Goal: Task Accomplishment & Management: Use online tool/utility

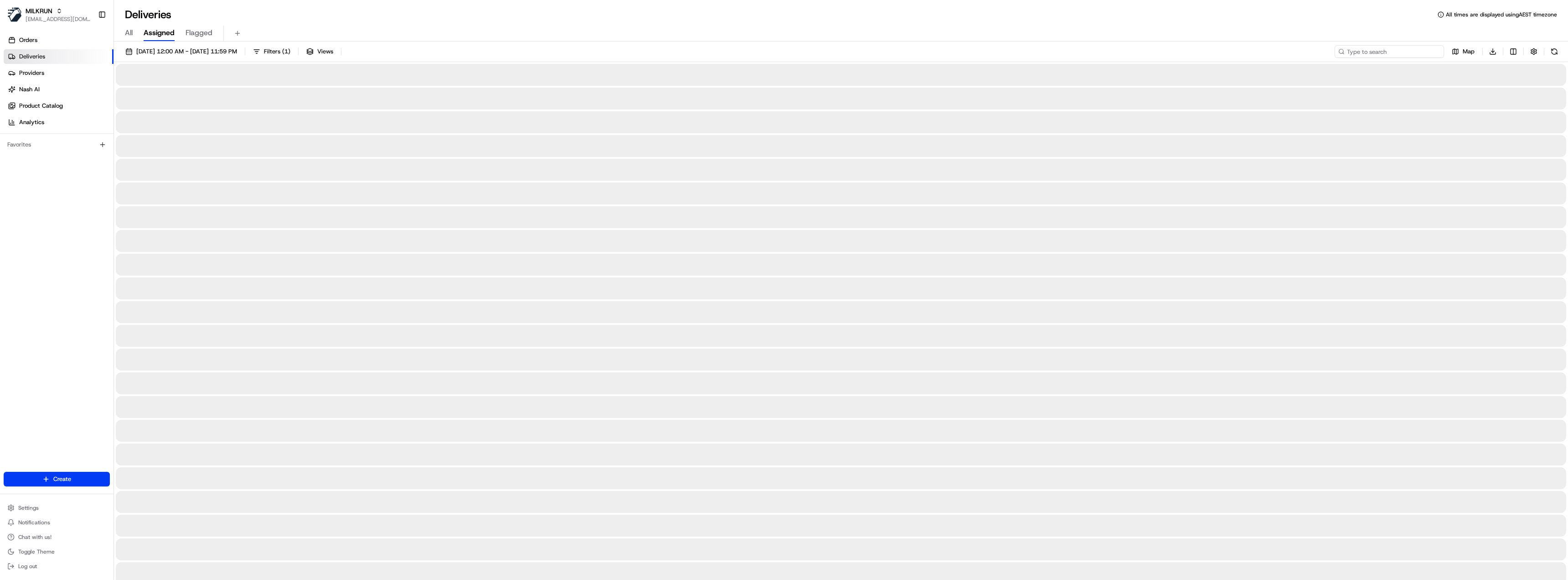
click at [1374, 52] on input at bounding box center [1389, 52] width 109 height 12
paste input "69b36c03-76ef-4ba5-85ee-b8c2e7116d90"
type input "69b36c03-76ef-4ba5-85ee-b8c2e7116d90"
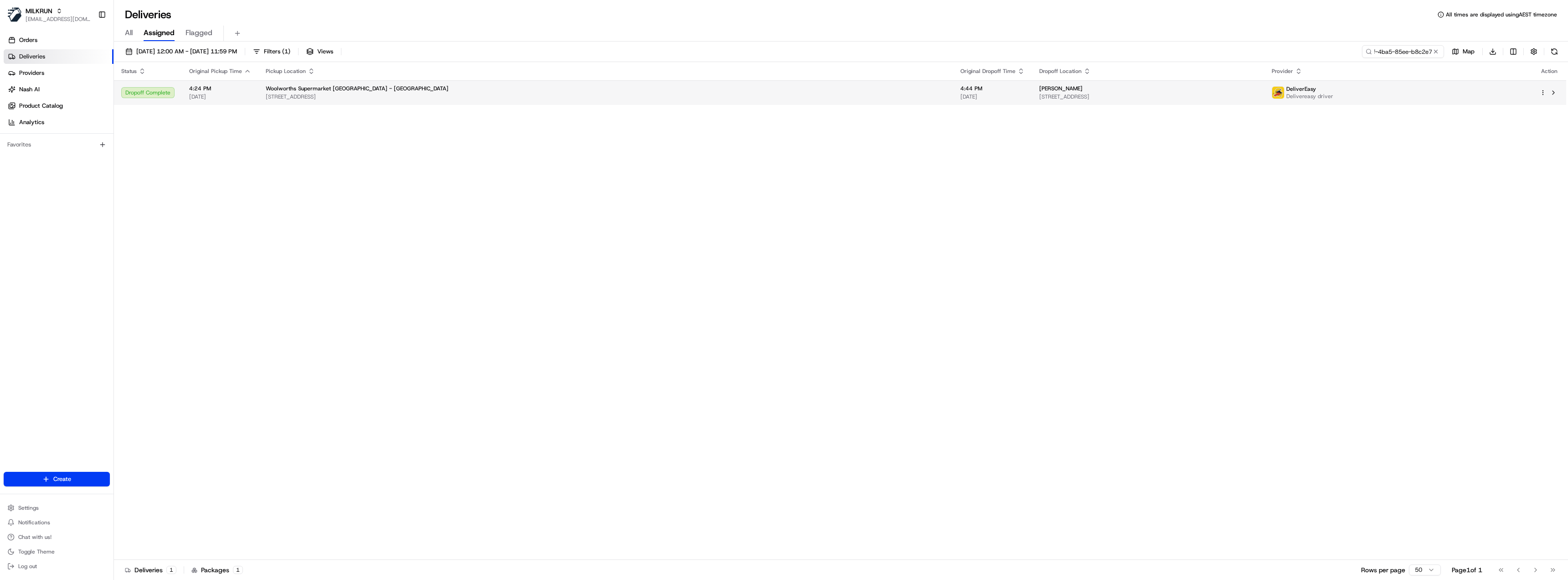
click at [1039, 96] on span "19 Beaubank Road, Kelston, Auckland 0602, NZ" at bounding box center [1148, 97] width 218 height 7
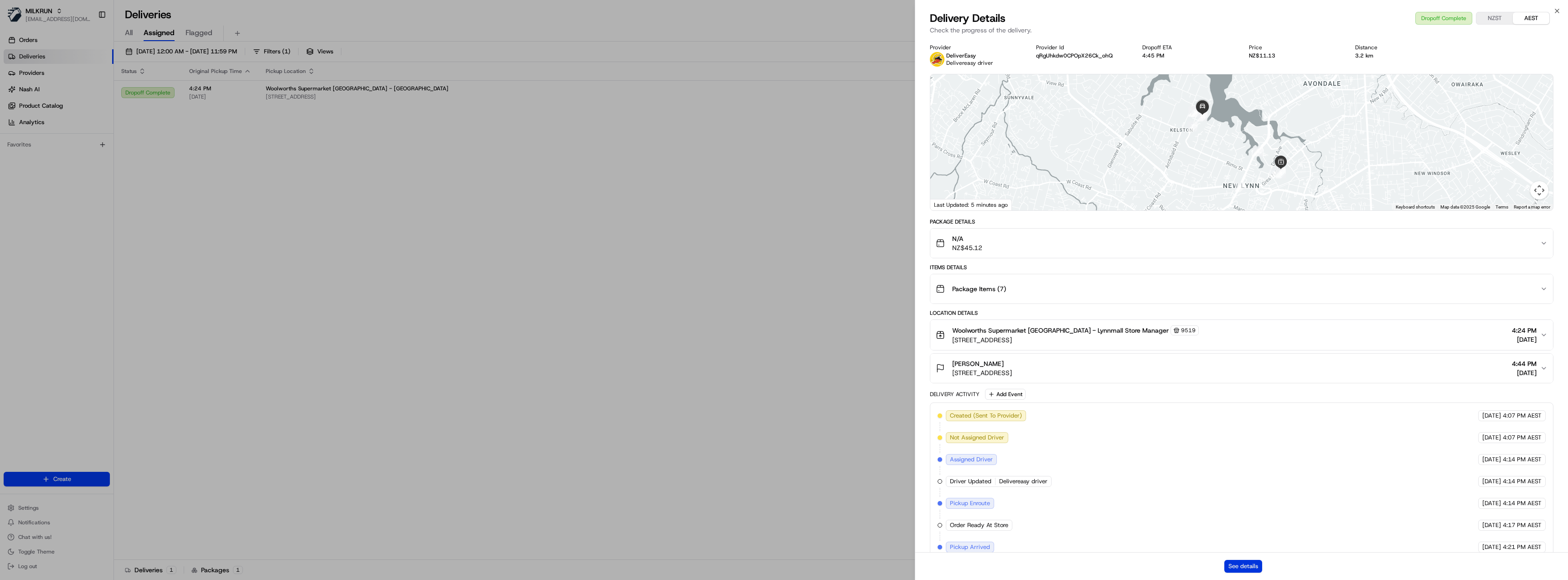
click at [1251, 567] on button "See details" at bounding box center [1244, 566] width 38 height 12
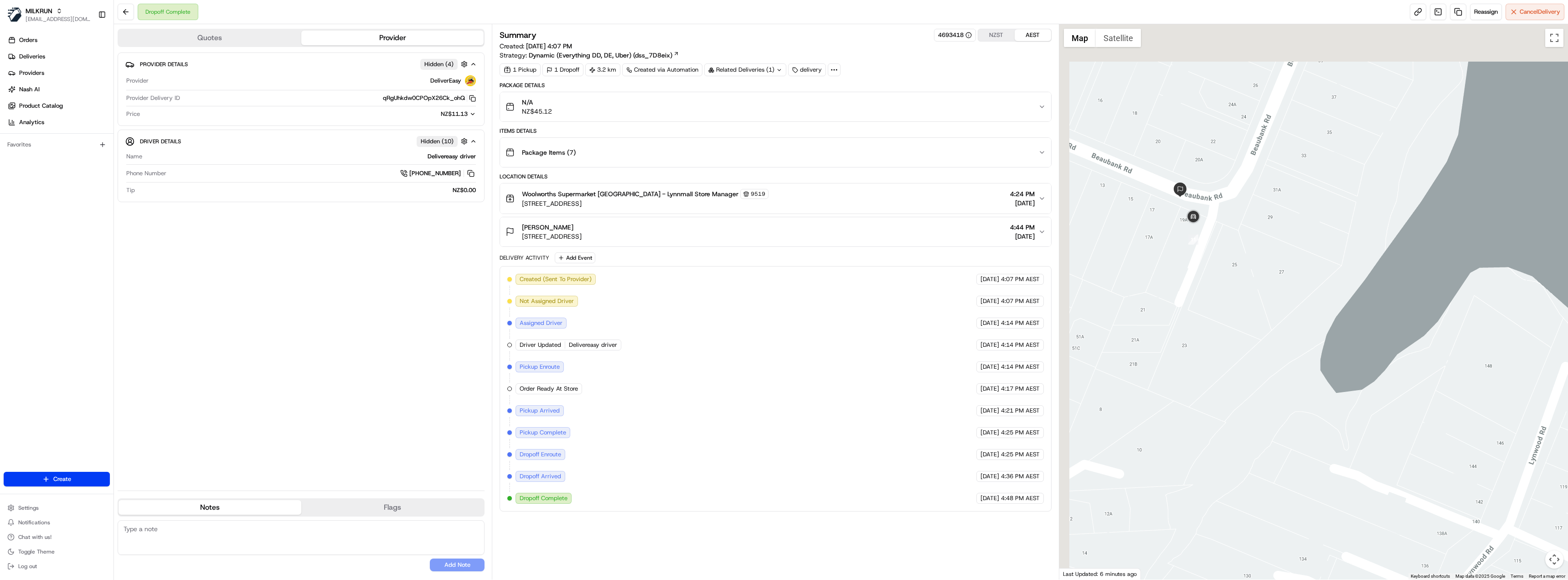
drag, startPoint x: 1159, startPoint y: 131, endPoint x: 1229, endPoint y: 193, distance: 93.5
click at [1229, 193] on div at bounding box center [1314, 302] width 509 height 555
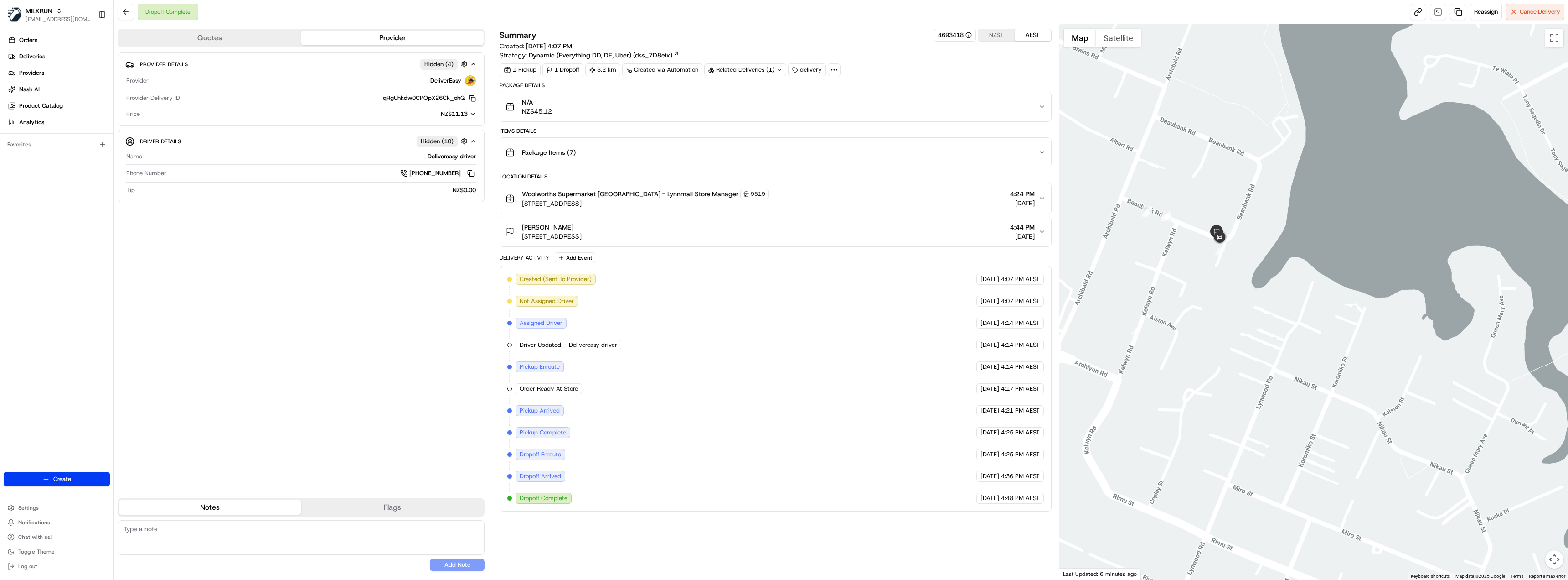
drag, startPoint x: 1162, startPoint y: 238, endPoint x: 1197, endPoint y: 246, distance: 35.9
click at [1197, 246] on div at bounding box center [1314, 302] width 509 height 555
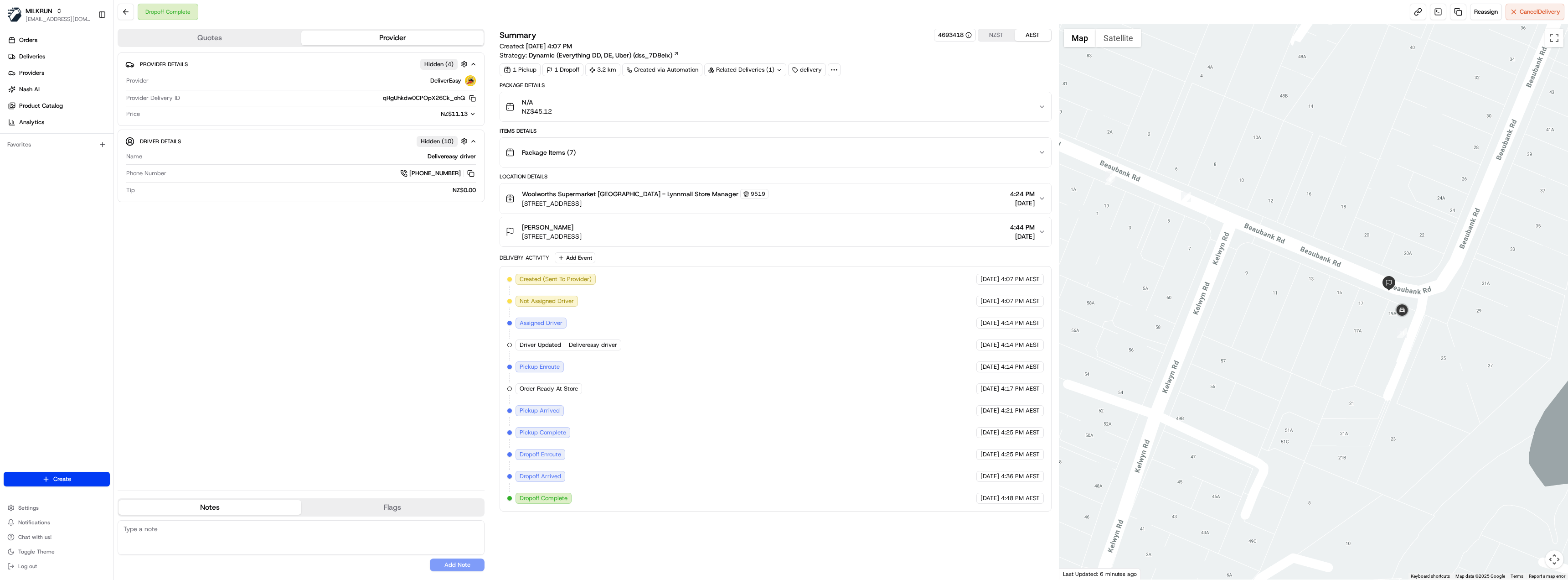
drag, startPoint x: 1417, startPoint y: 294, endPoint x: 1367, endPoint y: 274, distance: 53.9
click at [1367, 274] on div at bounding box center [1314, 302] width 509 height 555
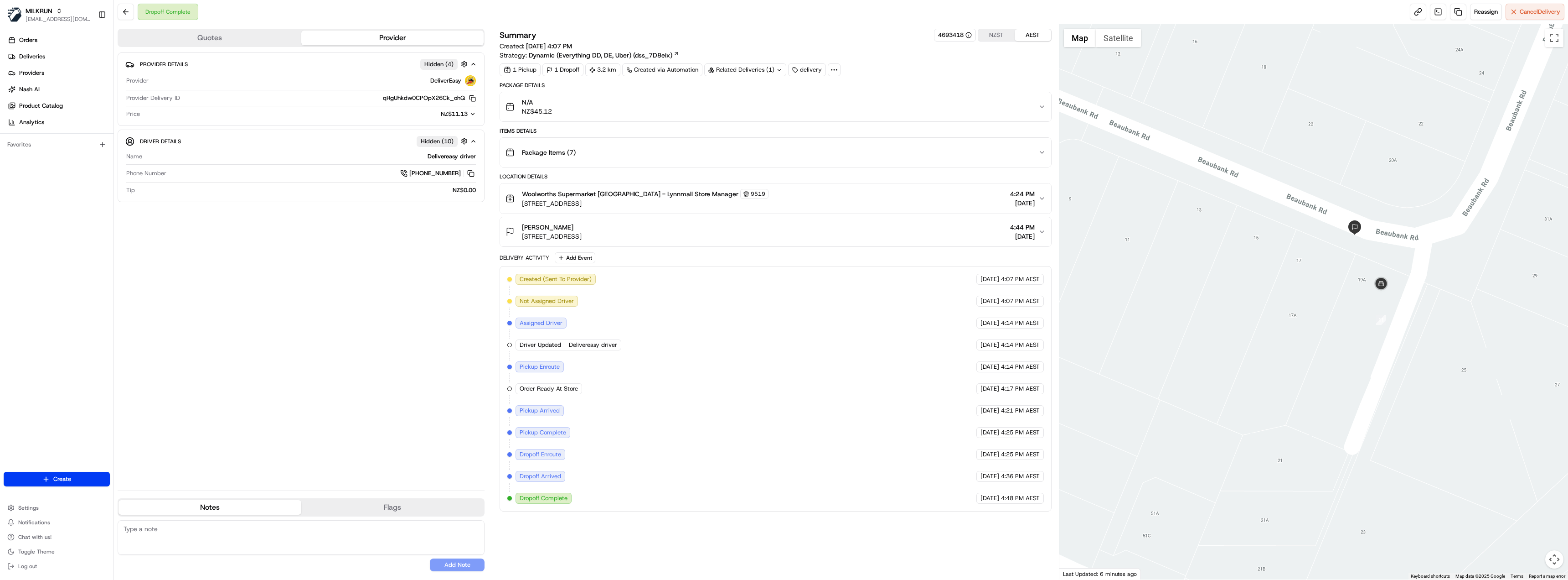
click at [755, 238] on div "Manisha Sharma 19 Beaubank Road, Kelston, Auckland 0602, NZ 4:44 PM 15/08/2025" at bounding box center [772, 231] width 532 height 19
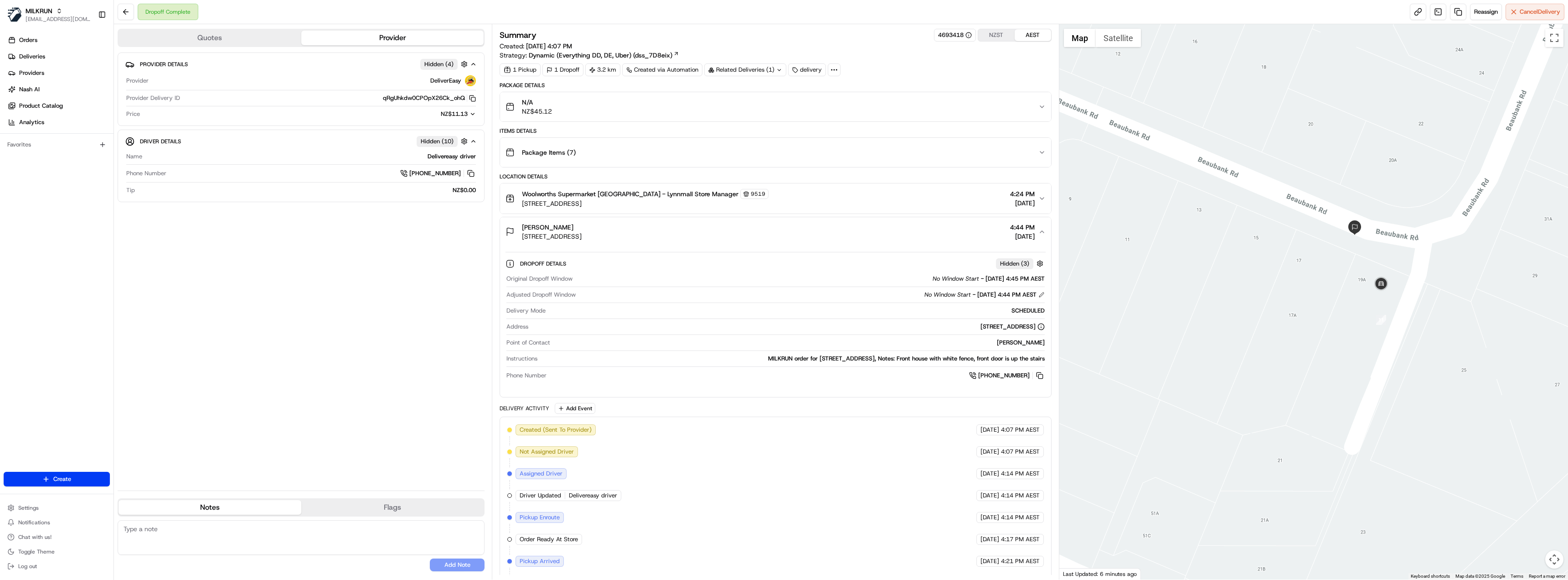
drag, startPoint x: 676, startPoint y: 236, endPoint x: 521, endPoint y: 243, distance: 155.2
click at [521, 243] on button "Manisha Sharma 19 Beaubank Road, Kelston, Auckland 0602, NZ 4:44 PM 15/08/2025" at bounding box center [776, 231] width 551 height 29
copy span "19 Beaubank Road, Kelston, Auckland 0602, NZ"
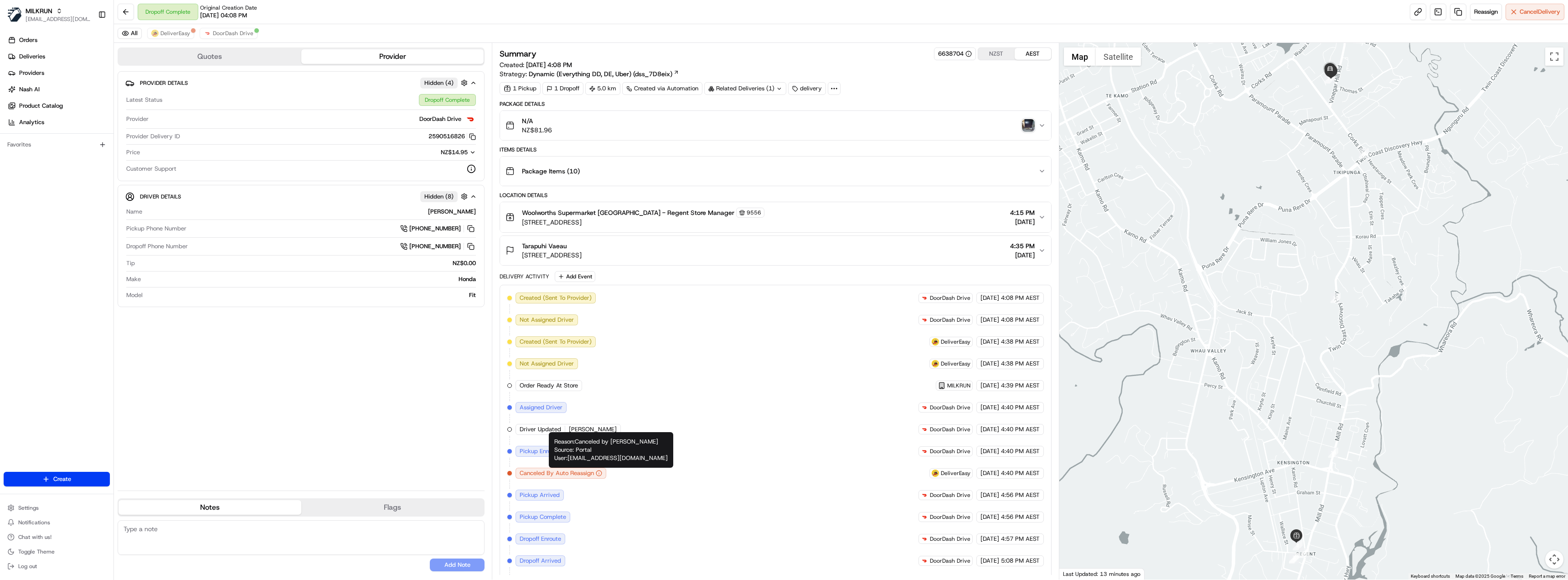
scroll to position [21, 0]
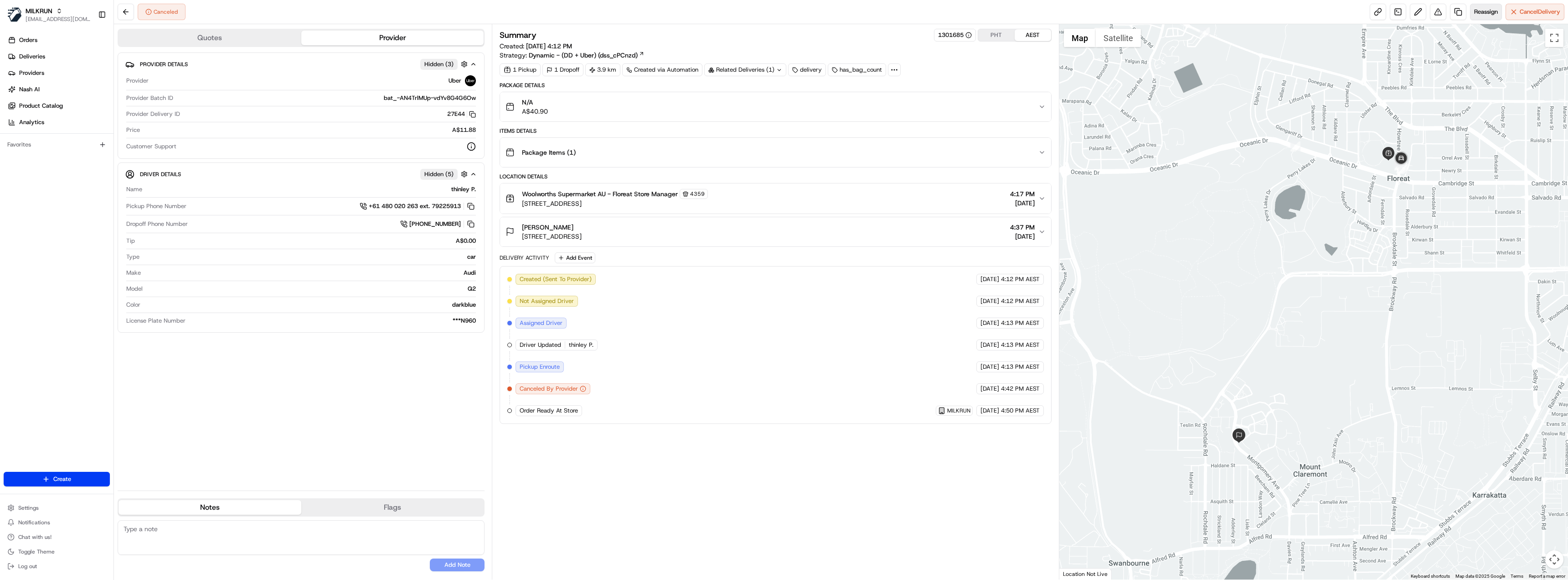
click at [1475, 12] on span "Reassign" at bounding box center [1486, 12] width 24 height 8
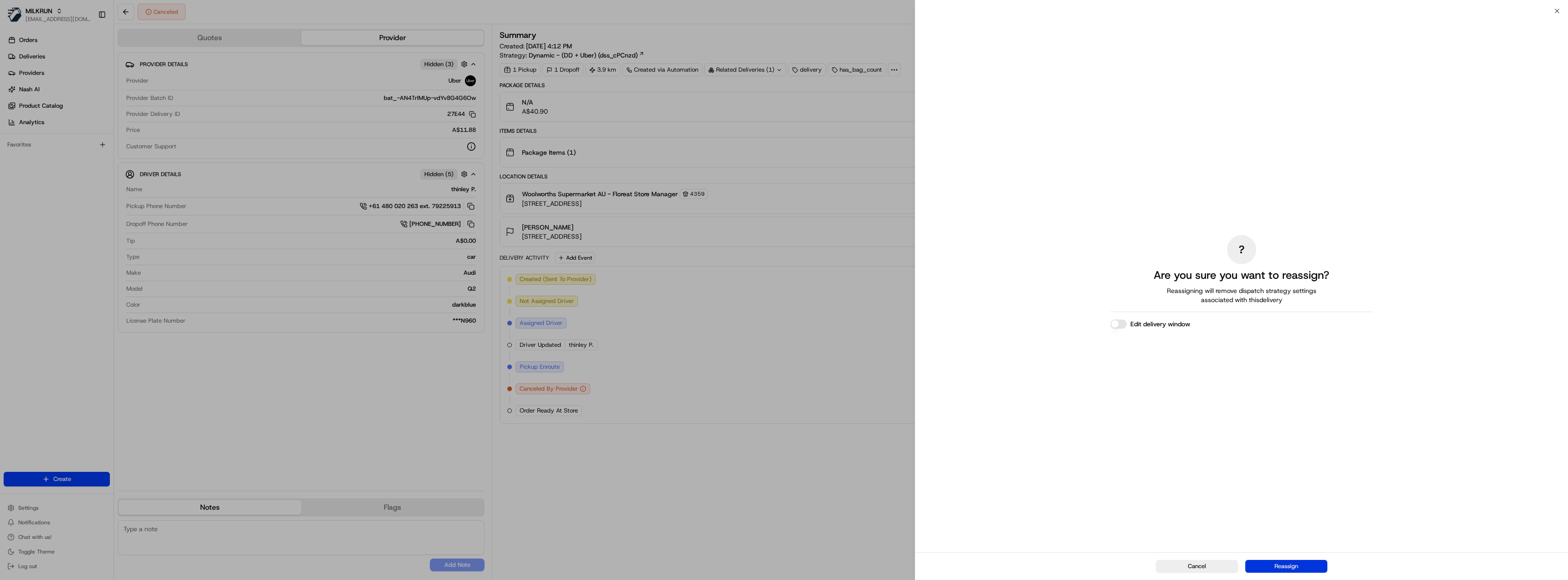
click at [1286, 564] on button "Reassign" at bounding box center [1286, 566] width 82 height 12
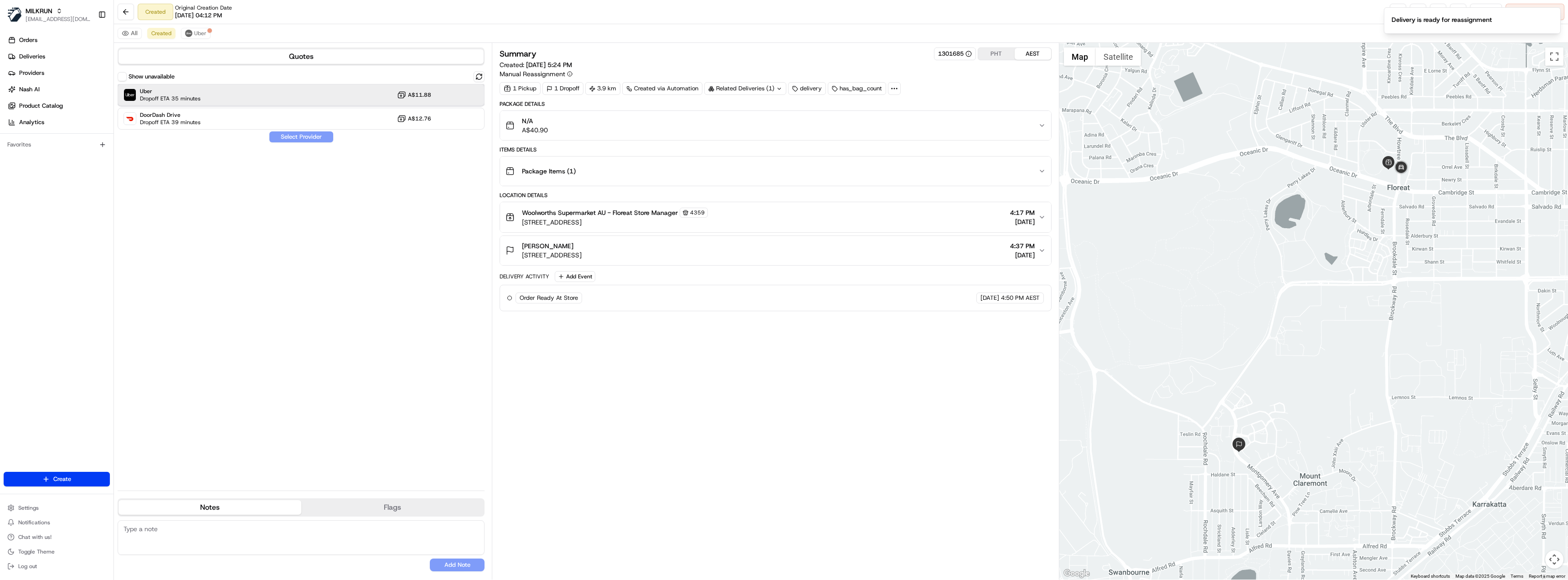
drag, startPoint x: 242, startPoint y: 96, endPoint x: 277, endPoint y: 103, distance: 35.7
click at [243, 96] on div "Uber Dropoff ETA 35 minutes A$11.88" at bounding box center [300, 94] width 367 height 22
click at [301, 141] on button "Assign Provider" at bounding box center [301, 137] width 65 height 11
